Goal: Check status: Check status

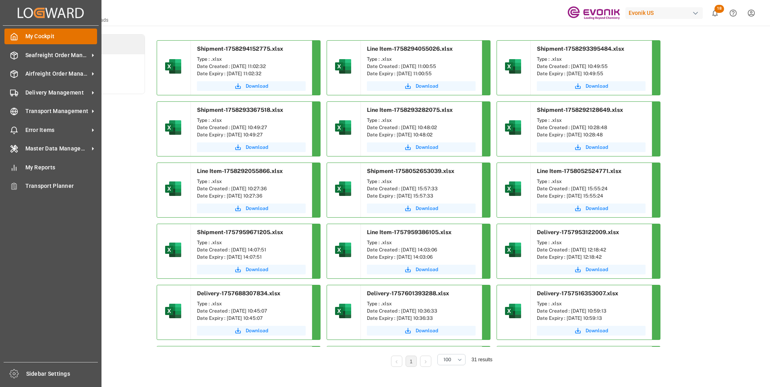
click at [14, 35] on icon at bounding box center [14, 37] width 8 height 8
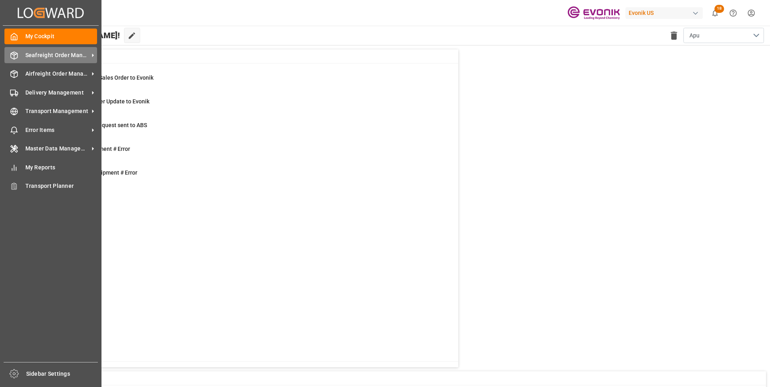
click at [38, 54] on span "Seafreight Order Management" at bounding box center [57, 55] width 64 height 8
click at [37, 58] on span "Seafreight Order Management" at bounding box center [57, 55] width 64 height 8
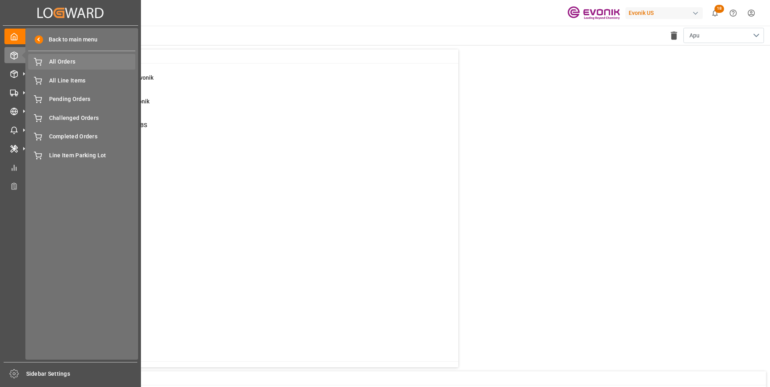
click at [54, 62] on span "All Orders" at bounding box center [92, 62] width 87 height 8
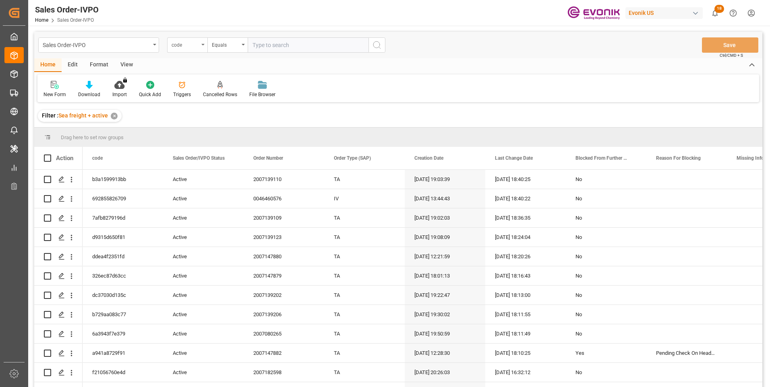
click at [202, 47] on div "code" at bounding box center [187, 44] width 40 height 15
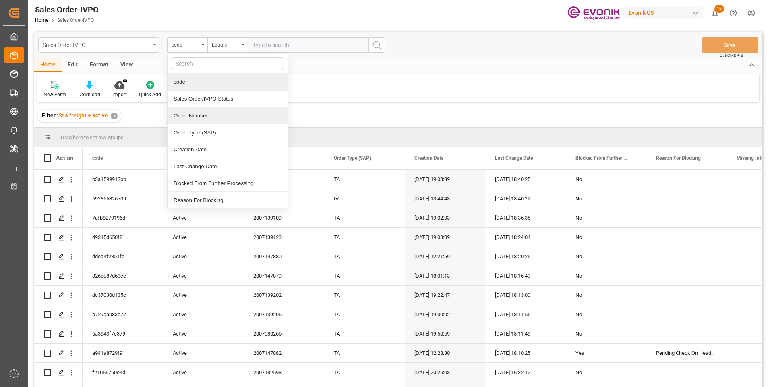
click at [195, 115] on div "Order Number" at bounding box center [228, 116] width 120 height 17
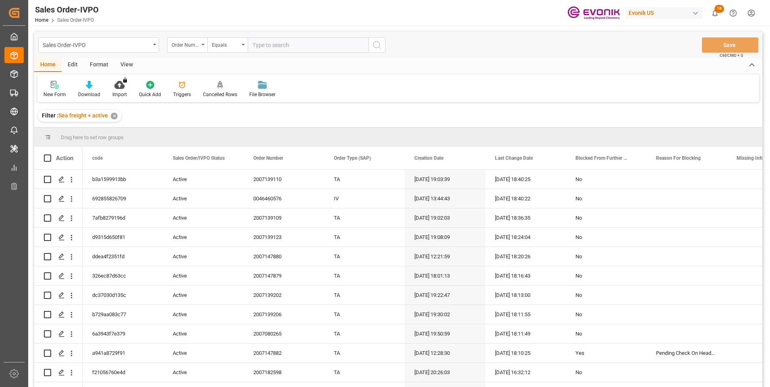
click at [262, 47] on input "text" at bounding box center [308, 44] width 121 height 15
paste input "2007135550"
type input "2007135550"
click at [375, 49] on icon "search button" at bounding box center [377, 45] width 10 height 10
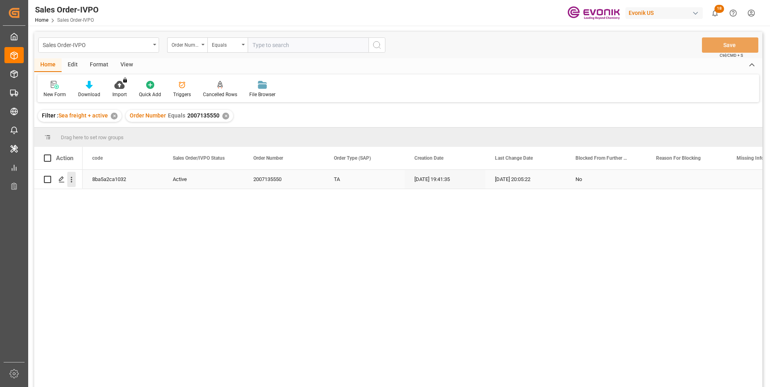
click at [73, 180] on icon "open menu" at bounding box center [71, 180] width 8 height 8
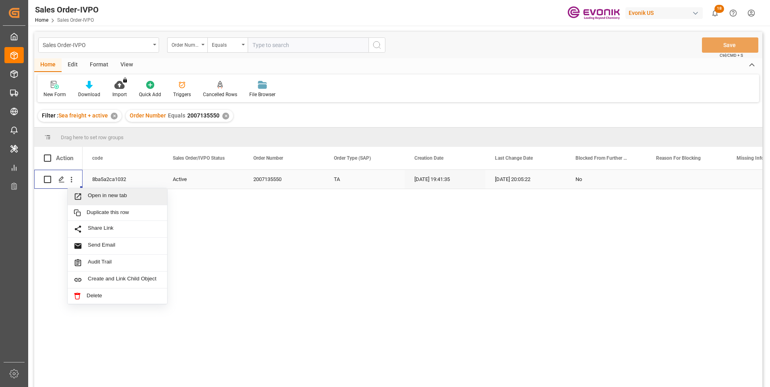
click at [102, 193] on span "Open in new tab" at bounding box center [124, 197] width 73 height 8
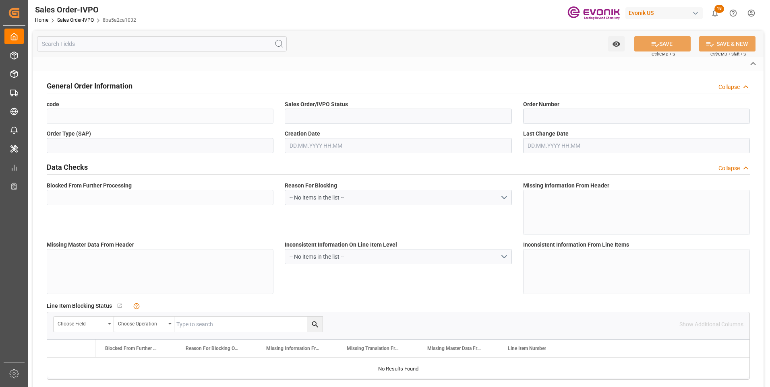
type input "8ba5a2ca1032"
type input "Active"
type input "2007135550"
type input "TA"
type input "No"
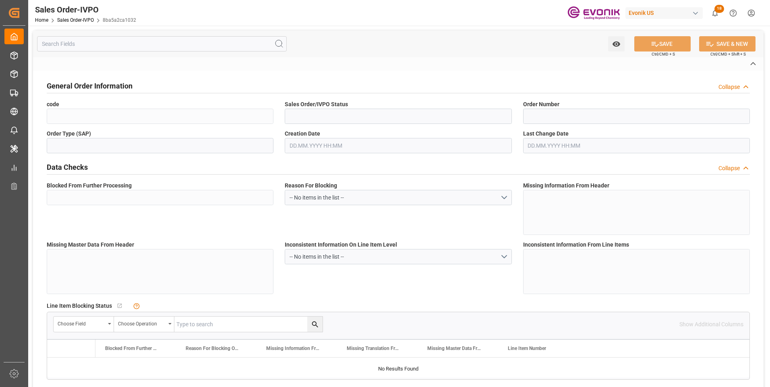
type input "D2P"
type input "45"
type input "FCL"
type input "0006"
type input "20GP"
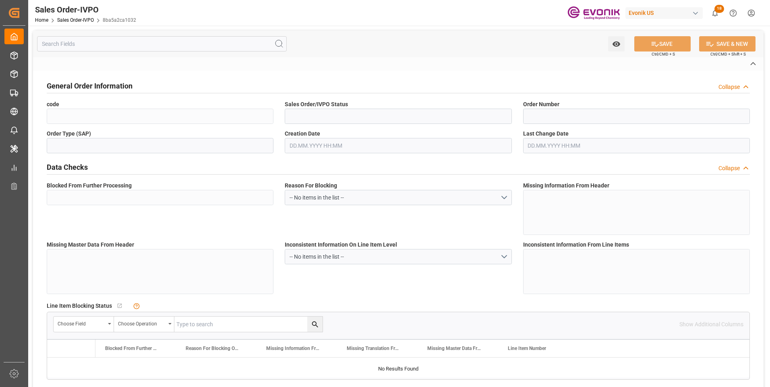
type textarea "No Tank Container"
type input "3058321"
type input "01"
type input "SP AL Oil Additives"
type input "Specialty Additives"
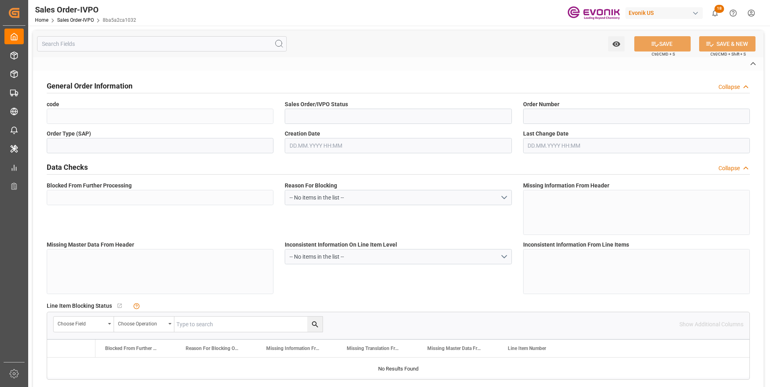
type input "CFR"
type input "Cartegena Colombia"
type input "Cartagena"
type textarea "Not required"
type textarea "“DIRECT CONSUMER”"
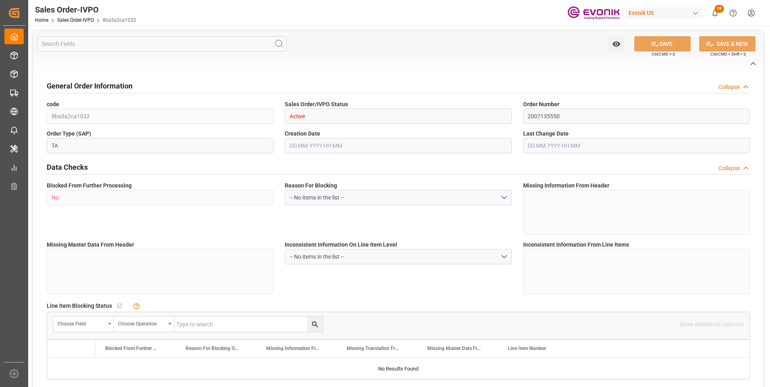
type textarea "TAX ID 860.005.223-9"
type textarea "Release BL at destination freighted BOL needed"
type textarea "YES"
type input "CO"
type input "Done"
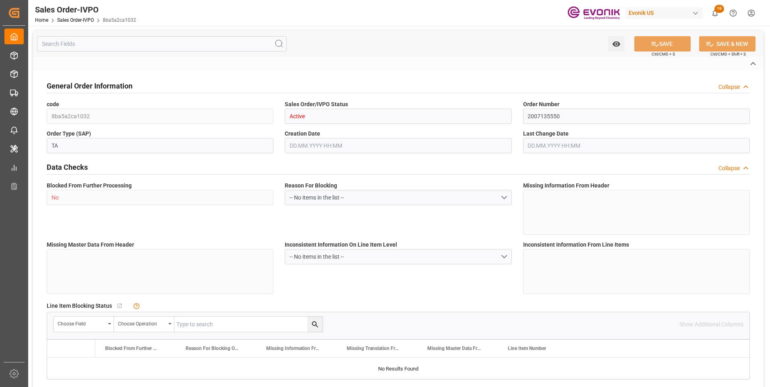
type input "Done"
type input "20GP"
type input "Done"
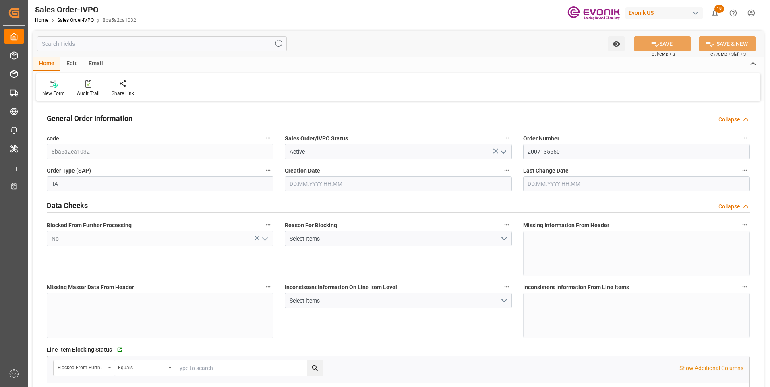
type input "COCTG"
type input "0"
type input "1"
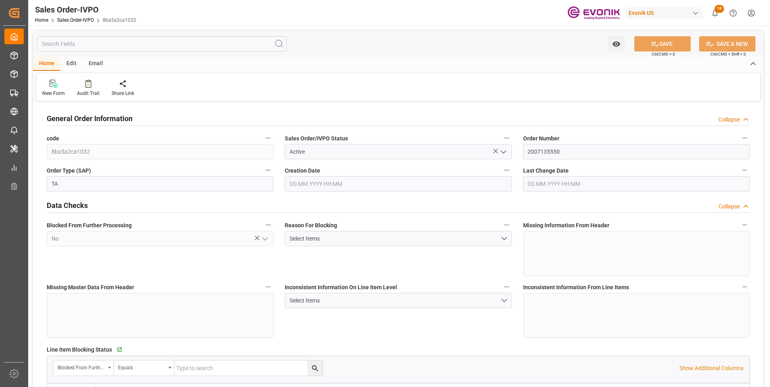
type input "6480"
type input "10.5682"
type input "17000"
type input "30"
type input "13.08.2025 19:41"
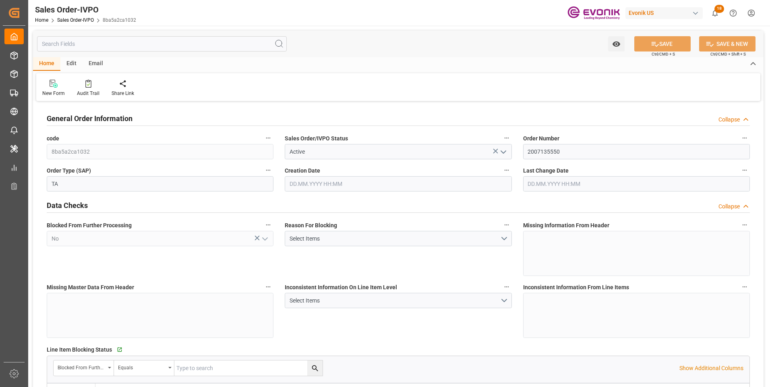
type input "15.08.2025 20:05"
click at [101, 41] on input "text" at bounding box center [162, 43] width 250 height 15
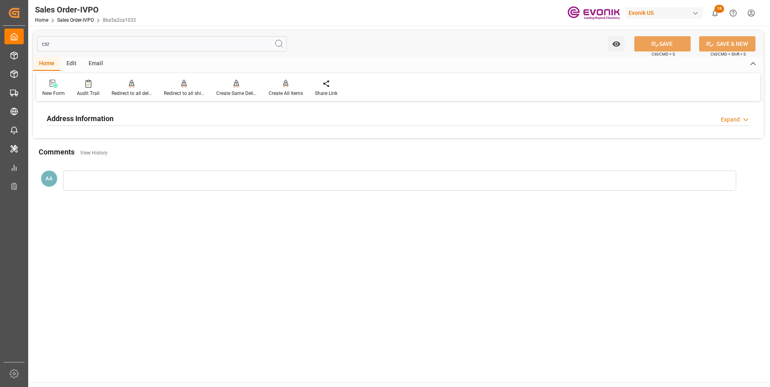
type input "csr"
click at [85, 120] on h2 "Address Information" at bounding box center [80, 118] width 67 height 11
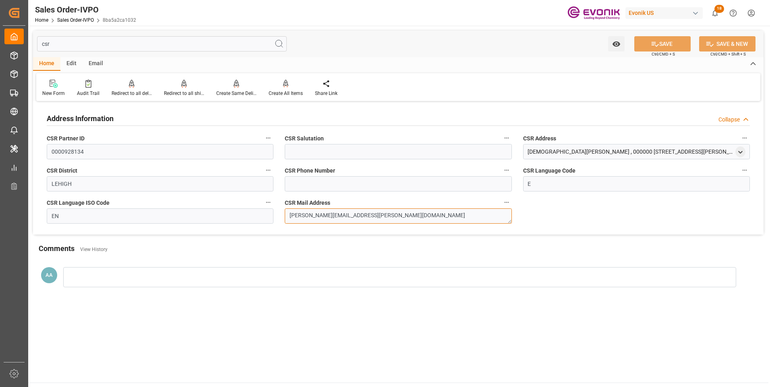
drag, startPoint x: 375, startPoint y: 215, endPoint x: 282, endPoint y: 219, distance: 93.5
click at [282, 219] on div "CSR Mail Address cristie.shoemaker@evonik.com" at bounding box center [398, 211] width 238 height 32
